Goal: Task Accomplishment & Management: Manage account settings

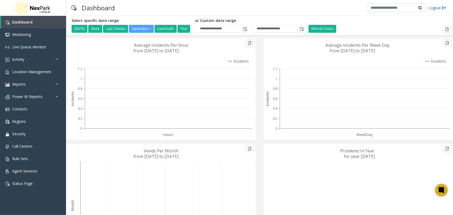
click at [434, 6] on link "Logout" at bounding box center [437, 8] width 18 height 6
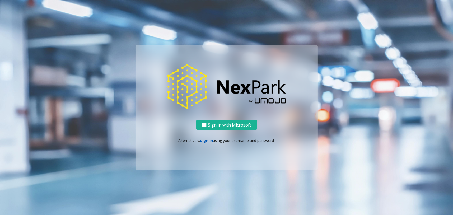
click at [205, 140] on link "sign in" at bounding box center [206, 140] width 13 height 5
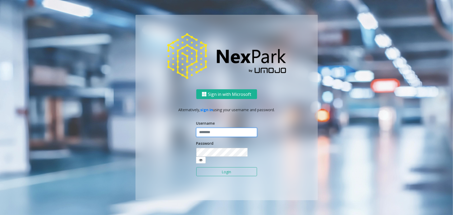
click at [210, 137] on input "text" at bounding box center [226, 132] width 61 height 9
type input "********"
click at [196, 167] on button "Login" at bounding box center [226, 171] width 61 height 9
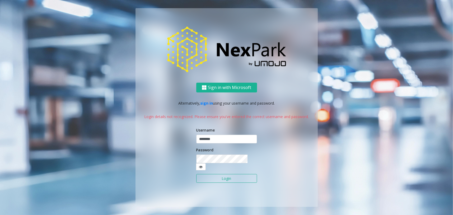
click at [230, 174] on button "Login" at bounding box center [226, 178] width 61 height 9
click at [229, 174] on button "Login" at bounding box center [226, 178] width 61 height 9
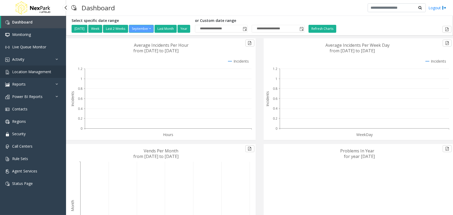
click at [48, 69] on span "Location Management" at bounding box center [31, 71] width 39 height 5
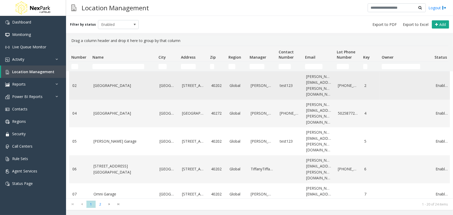
click at [104, 83] on link "5th Street Garage" at bounding box center [123, 86] width 60 height 6
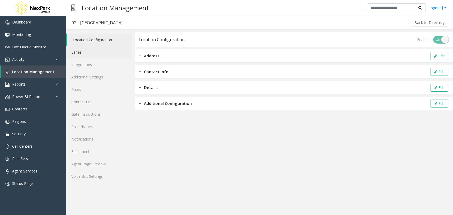
click at [109, 53] on link "Lanes" at bounding box center [99, 52] width 66 height 12
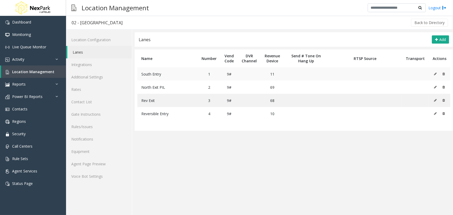
click at [435, 73] on icon at bounding box center [435, 73] width 3 height 3
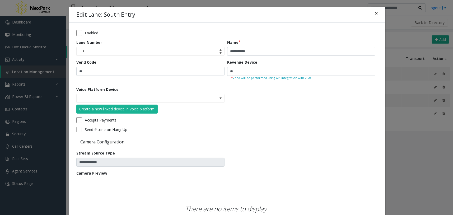
click at [375, 14] on span "×" at bounding box center [376, 13] width 3 height 7
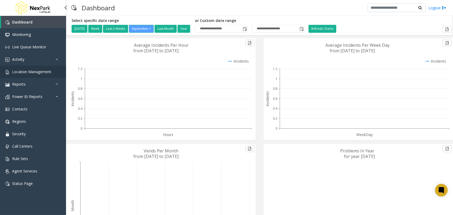
click at [41, 73] on span "Location Management" at bounding box center [31, 71] width 39 height 5
